Goal: Participate in discussion

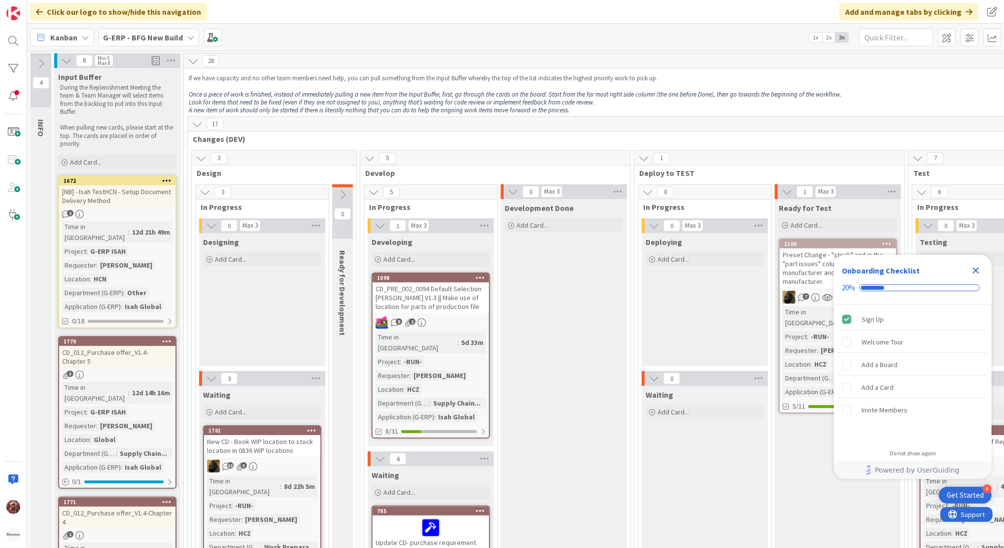
click at [77, 35] on div "Kanban" at bounding box center [62, 38] width 64 height 18
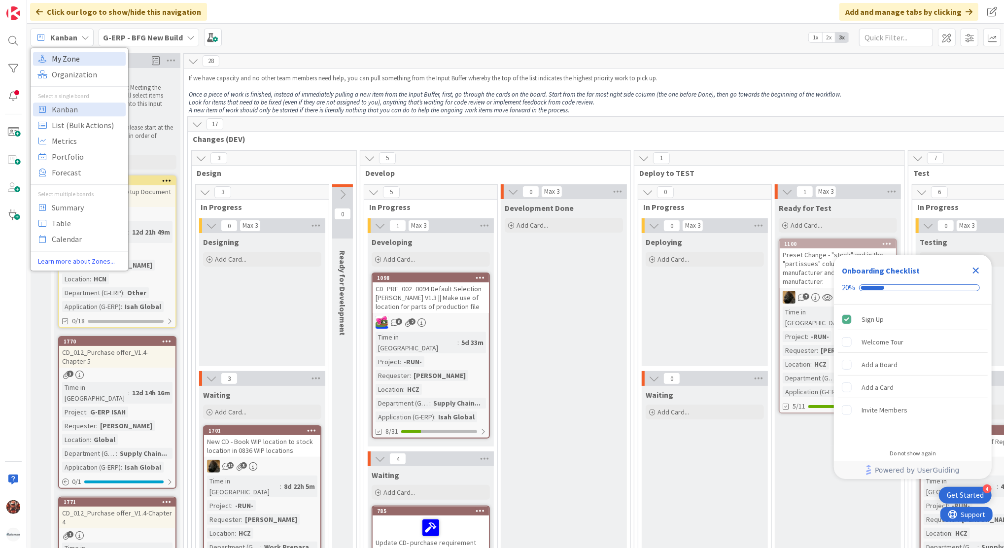
click at [77, 63] on span "My Zone" at bounding box center [87, 58] width 71 height 15
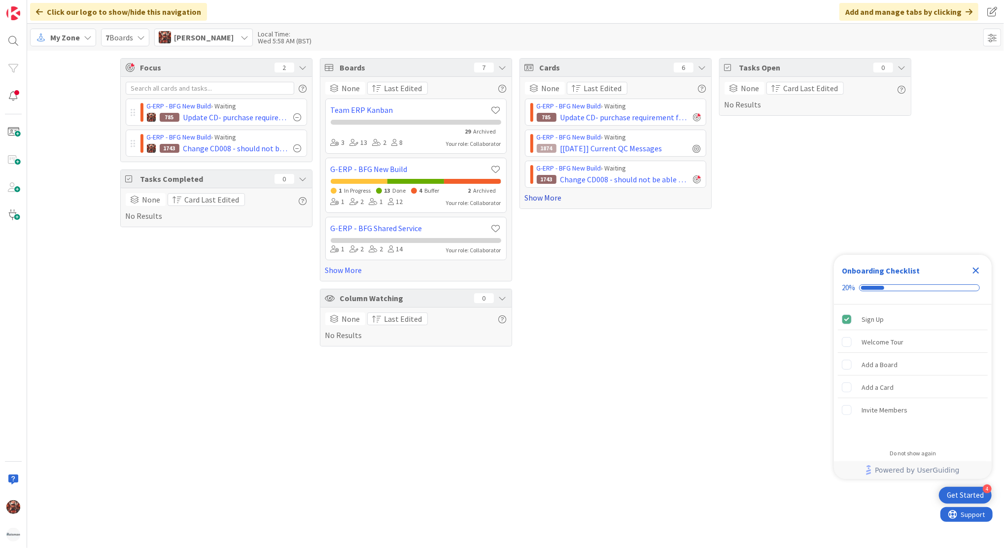
click at [542, 200] on link "Show More" at bounding box center [615, 198] width 181 height 12
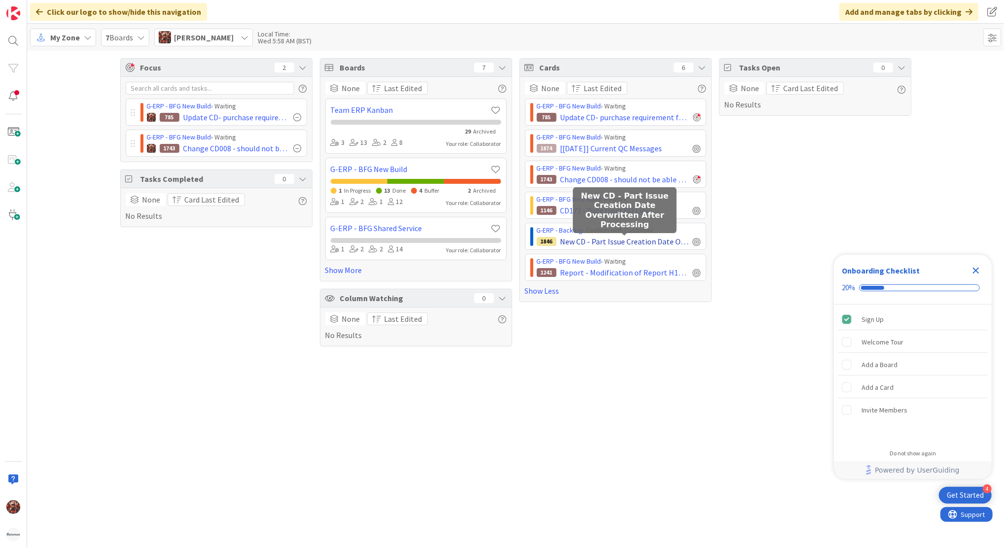
click at [609, 242] on span "New CD - Part Issue Creation Date Overwritten After Processing" at bounding box center [624, 242] width 129 height 12
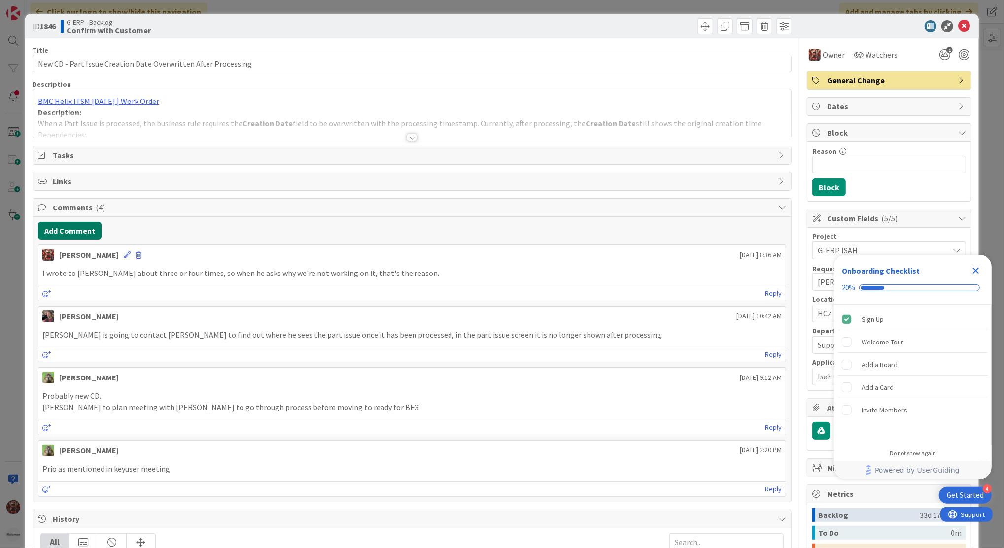
click at [88, 230] on button "Add Comment" at bounding box center [70, 231] width 64 height 18
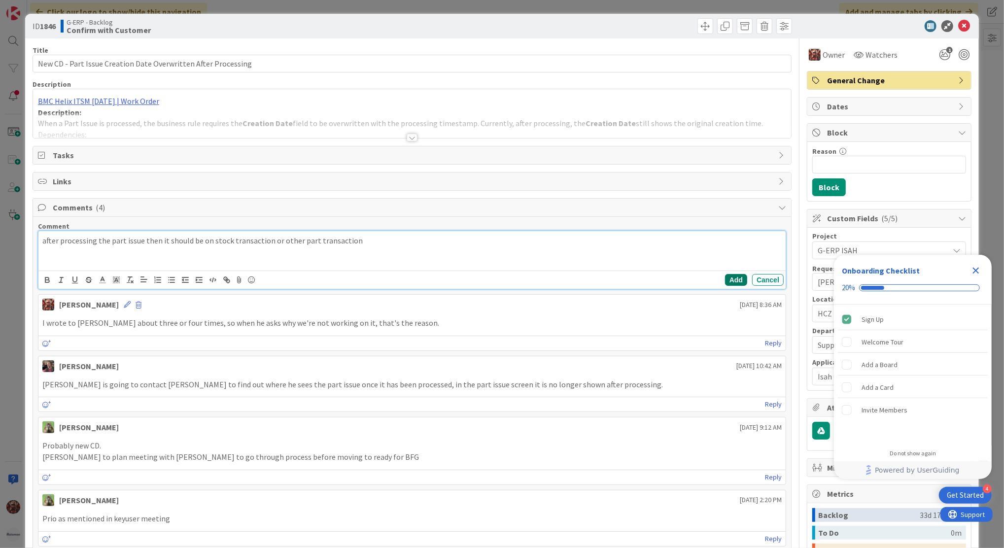
click at [729, 279] on button "Add" at bounding box center [736, 280] width 22 height 12
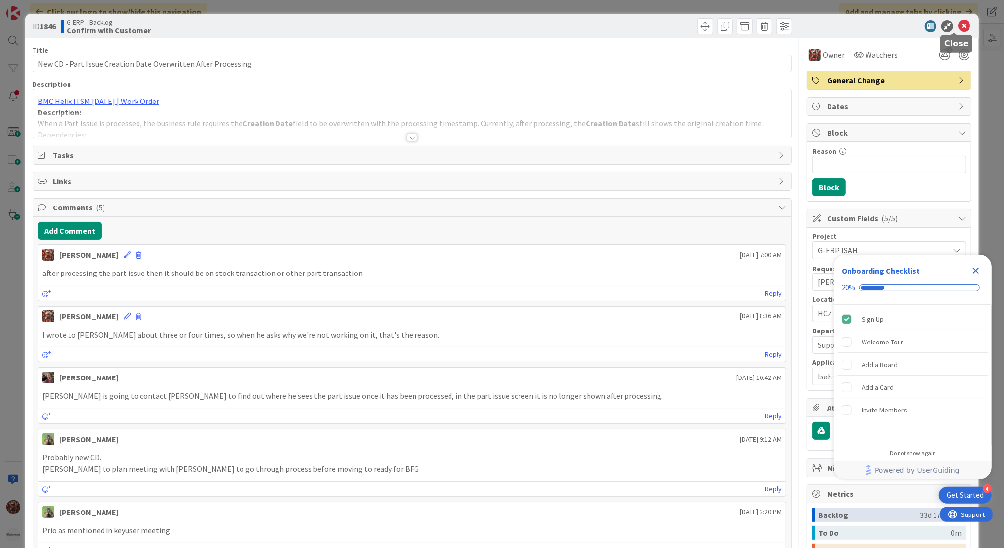
click at [958, 27] on icon at bounding box center [964, 26] width 12 height 12
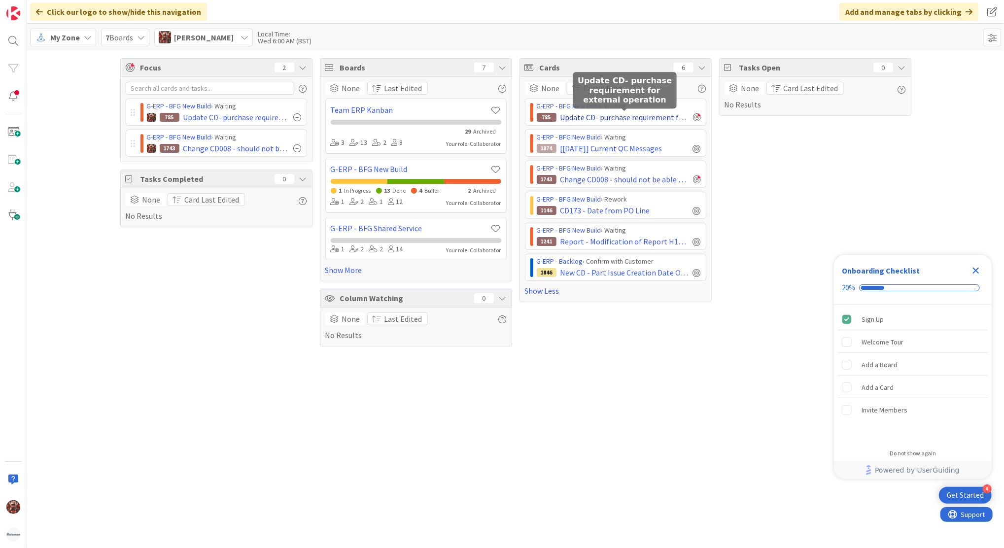
click at [642, 116] on span "Update CD- purchase requirement for external operation" at bounding box center [624, 117] width 129 height 12
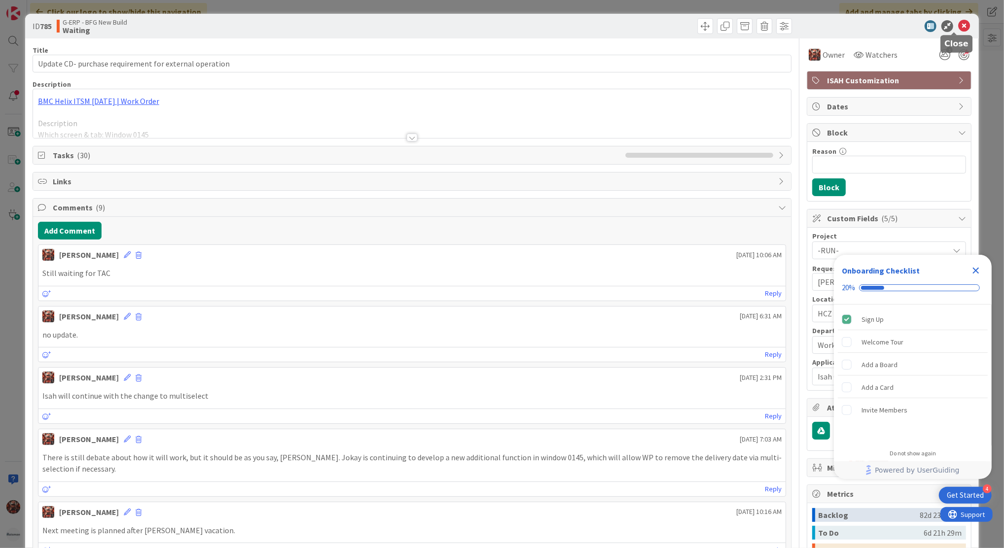
click at [958, 25] on icon at bounding box center [964, 26] width 12 height 12
